Goal: Entertainment & Leisure: Consume media (video, audio)

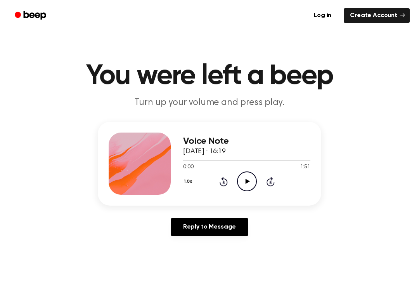
click at [247, 191] on circle at bounding box center [247, 181] width 19 height 19
click at [253, 181] on icon "Pause Audio" at bounding box center [247, 181] width 20 height 20
click at [225, 186] on icon at bounding box center [224, 181] width 8 height 9
click at [244, 183] on icon "Play Audio" at bounding box center [247, 181] width 20 height 20
click at [252, 182] on icon "Pause Audio" at bounding box center [247, 181] width 20 height 20
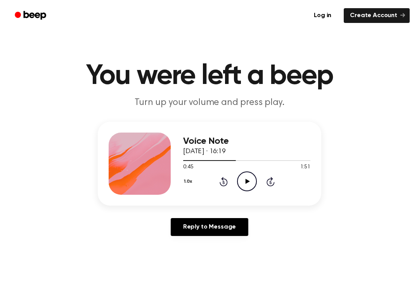
click at [253, 179] on icon "Play Audio" at bounding box center [247, 181] width 20 height 20
click at [252, 183] on icon "Pause Audio" at bounding box center [247, 181] width 20 height 20
click at [255, 186] on icon "Play Audio" at bounding box center [247, 181] width 20 height 20
click at [253, 185] on icon "Pause Audio" at bounding box center [247, 181] width 20 height 20
click at [251, 188] on icon "Play Audio" at bounding box center [247, 181] width 20 height 20
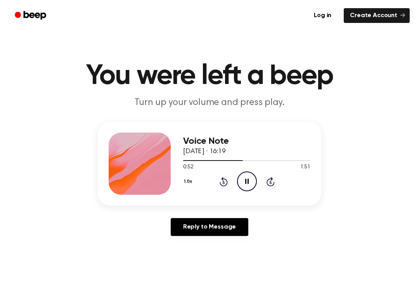
click at [247, 189] on icon "Pause Audio" at bounding box center [247, 181] width 20 height 20
click at [248, 177] on icon "Play Audio" at bounding box center [247, 181] width 20 height 20
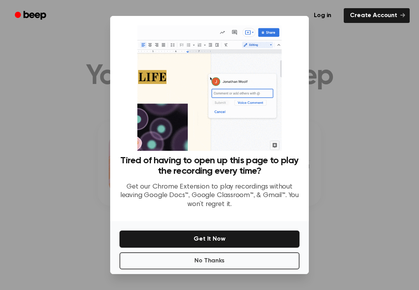
click at [237, 269] on button "No Thanks" at bounding box center [210, 260] width 180 height 17
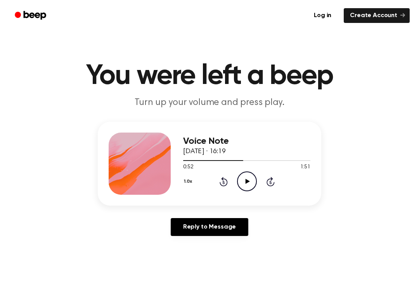
click at [250, 179] on icon "Play Audio" at bounding box center [247, 181] width 20 height 20
click at [231, 178] on div "1.0x Rewind 5 seconds Pause Audio Skip 5 seconds" at bounding box center [246, 181] width 127 height 20
click at [227, 179] on icon "Rewind 5 seconds" at bounding box center [223, 181] width 9 height 10
click at [224, 186] on icon at bounding box center [224, 181] width 8 height 9
click at [243, 186] on icon "Pause Audio" at bounding box center [247, 181] width 20 height 20
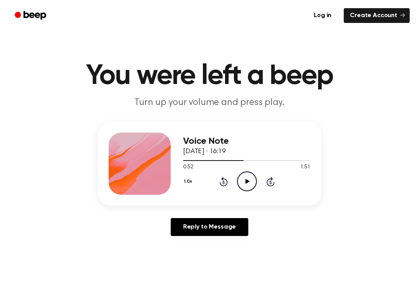
click at [253, 181] on icon "Play Audio" at bounding box center [247, 181] width 20 height 20
click at [226, 185] on icon at bounding box center [224, 181] width 8 height 9
click at [246, 183] on icon at bounding box center [246, 181] width 3 height 5
click at [250, 187] on icon "Play Audio" at bounding box center [247, 181] width 20 height 20
click at [258, 182] on div "1.0x Rewind 5 seconds Pause Audio Skip 5 seconds" at bounding box center [246, 181] width 127 height 20
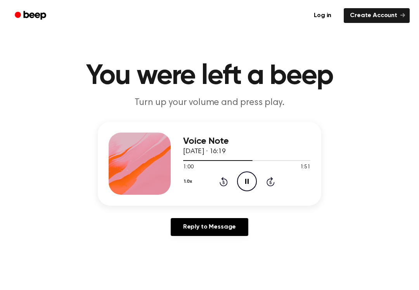
click at [257, 181] on div "1.0x Rewind 5 seconds Pause Audio Skip 5 seconds" at bounding box center [246, 181] width 127 height 20
click at [248, 182] on icon at bounding box center [246, 181] width 3 height 5
click at [259, 180] on div "1.0x Rewind 5 seconds Play Audio Skip 5 seconds" at bounding box center [246, 181] width 127 height 20
click at [250, 185] on icon "Play Audio" at bounding box center [247, 181] width 20 height 20
click at [226, 186] on icon at bounding box center [224, 181] width 8 height 9
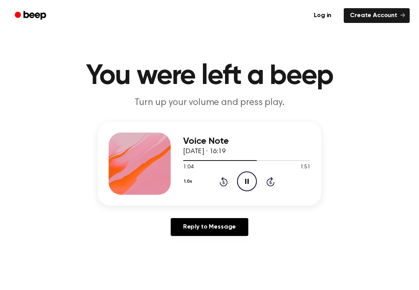
click at [227, 179] on icon "Rewind 5 seconds" at bounding box center [223, 181] width 9 height 10
click at [252, 181] on icon "Pause Audio" at bounding box center [247, 181] width 20 height 20
click at [246, 184] on icon "Play Audio" at bounding box center [247, 181] width 20 height 20
click at [246, 182] on icon at bounding box center [246, 181] width 3 height 5
click at [247, 189] on icon "Play Audio" at bounding box center [247, 181] width 20 height 20
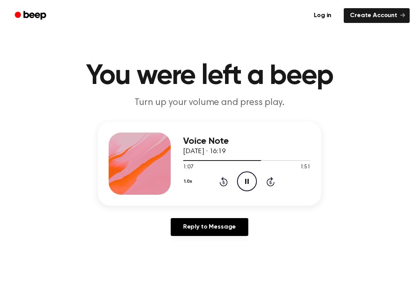
click at [227, 186] on icon "Rewind 5 seconds" at bounding box center [223, 181] width 9 height 10
click at [248, 184] on icon "Pause Audio" at bounding box center [247, 181] width 20 height 20
click at [250, 185] on icon "Play Audio" at bounding box center [247, 181] width 20 height 20
click at [249, 180] on icon "Pause Audio" at bounding box center [247, 181] width 20 height 20
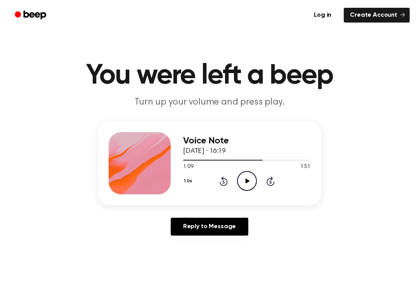
click at [248, 184] on icon "Play Audio" at bounding box center [247, 181] width 20 height 20
click at [250, 181] on icon "Pause Audio" at bounding box center [247, 181] width 20 height 20
click at [246, 185] on icon "Play Audio" at bounding box center [247, 181] width 20 height 20
click at [226, 184] on icon at bounding box center [224, 180] width 8 height 9
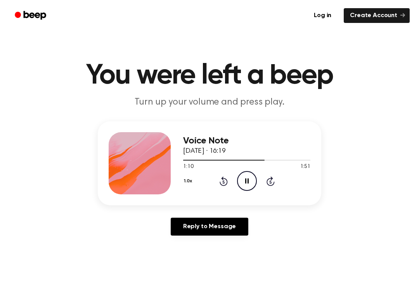
click at [250, 181] on icon "Pause Audio" at bounding box center [247, 181] width 20 height 20
click at [249, 182] on icon "Play Audio" at bounding box center [247, 181] width 20 height 20
click at [252, 179] on icon "Pause Audio" at bounding box center [247, 181] width 20 height 20
click at [223, 185] on icon at bounding box center [224, 180] width 8 height 9
click at [254, 184] on icon "Play Audio" at bounding box center [247, 181] width 20 height 20
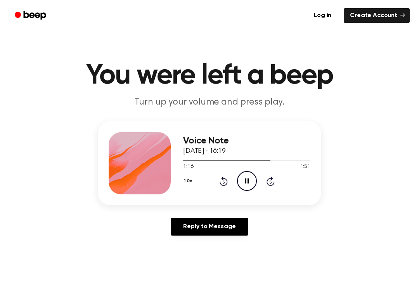
click at [235, 180] on div "1.0x Rewind 5 seconds Pause Audio Skip 5 seconds" at bounding box center [246, 181] width 127 height 20
click at [223, 185] on icon at bounding box center [224, 180] width 8 height 9
click at [250, 184] on icon "Pause Audio" at bounding box center [247, 181] width 20 height 20
click at [227, 181] on icon at bounding box center [224, 180] width 8 height 9
click at [248, 181] on icon at bounding box center [247, 180] width 4 height 5
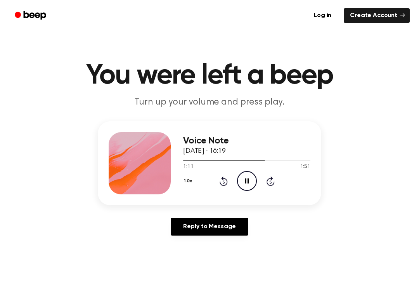
click at [226, 184] on icon at bounding box center [224, 180] width 8 height 9
click at [269, 184] on icon "Skip 5 seconds" at bounding box center [270, 181] width 9 height 10
click at [268, 181] on icon "Skip 5 seconds" at bounding box center [270, 181] width 9 height 10
click at [227, 184] on icon "Rewind 5 seconds" at bounding box center [223, 181] width 9 height 10
click at [257, 184] on div "1.0x Rewind 5 seconds Pause Audio Skip 5 seconds" at bounding box center [246, 181] width 127 height 20
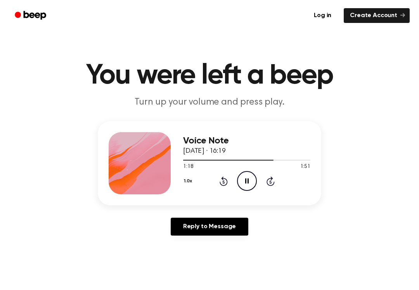
click at [253, 186] on icon "Pause Audio" at bounding box center [247, 181] width 20 height 20
click at [226, 184] on icon at bounding box center [224, 180] width 8 height 9
click at [245, 186] on icon "Play Audio" at bounding box center [247, 181] width 20 height 20
click at [252, 179] on icon "Pause Audio" at bounding box center [247, 181] width 20 height 20
click at [252, 192] on div "Voice Note [DATE] · 16:19 1:17 1:51 Your browser does not support the [object O…" at bounding box center [246, 163] width 127 height 62
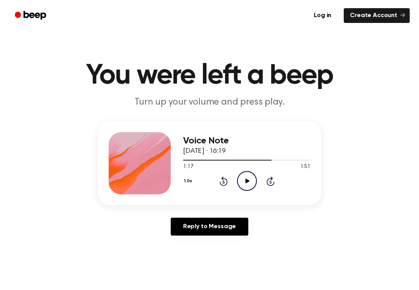
click at [248, 187] on icon "Play Audio" at bounding box center [247, 181] width 20 height 20
click at [233, 186] on div "1.0x Rewind 5 seconds Pause Audio Skip 5 seconds" at bounding box center [246, 181] width 127 height 20
click at [240, 188] on circle at bounding box center [247, 180] width 19 height 19
click at [247, 177] on icon "Play Audio" at bounding box center [247, 181] width 20 height 20
click at [224, 184] on icon "Rewind 5 seconds" at bounding box center [223, 181] width 9 height 10
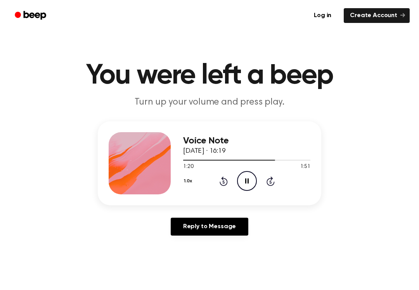
click at [243, 182] on icon "Pause Audio" at bounding box center [247, 181] width 20 height 20
click at [257, 182] on circle at bounding box center [247, 180] width 19 height 19
click at [247, 184] on icon "Pause Audio" at bounding box center [247, 181] width 20 height 20
click at [250, 184] on icon "Play Audio" at bounding box center [247, 181] width 20 height 20
click at [227, 180] on icon at bounding box center [224, 180] width 8 height 9
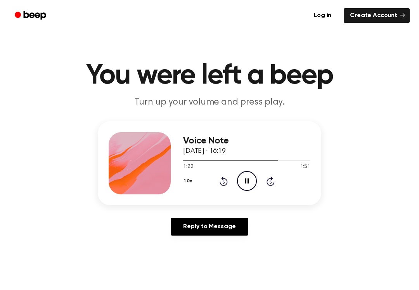
click at [251, 182] on icon "Pause Audio" at bounding box center [247, 181] width 20 height 20
click at [240, 183] on icon "Play Audio" at bounding box center [247, 181] width 20 height 20
click at [246, 186] on icon "Pause Audio" at bounding box center [247, 181] width 20 height 20
click at [247, 187] on icon "Play Audio" at bounding box center [247, 181] width 20 height 20
click at [253, 180] on icon "Pause Audio" at bounding box center [247, 181] width 20 height 20
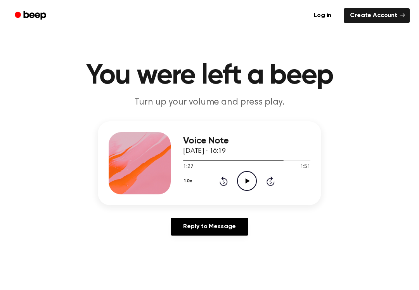
click at [255, 183] on icon "Play Audio" at bounding box center [247, 181] width 20 height 20
click at [244, 188] on icon "Pause Audio" at bounding box center [247, 181] width 20 height 20
